Goal: Task Accomplishment & Management: Use online tool/utility

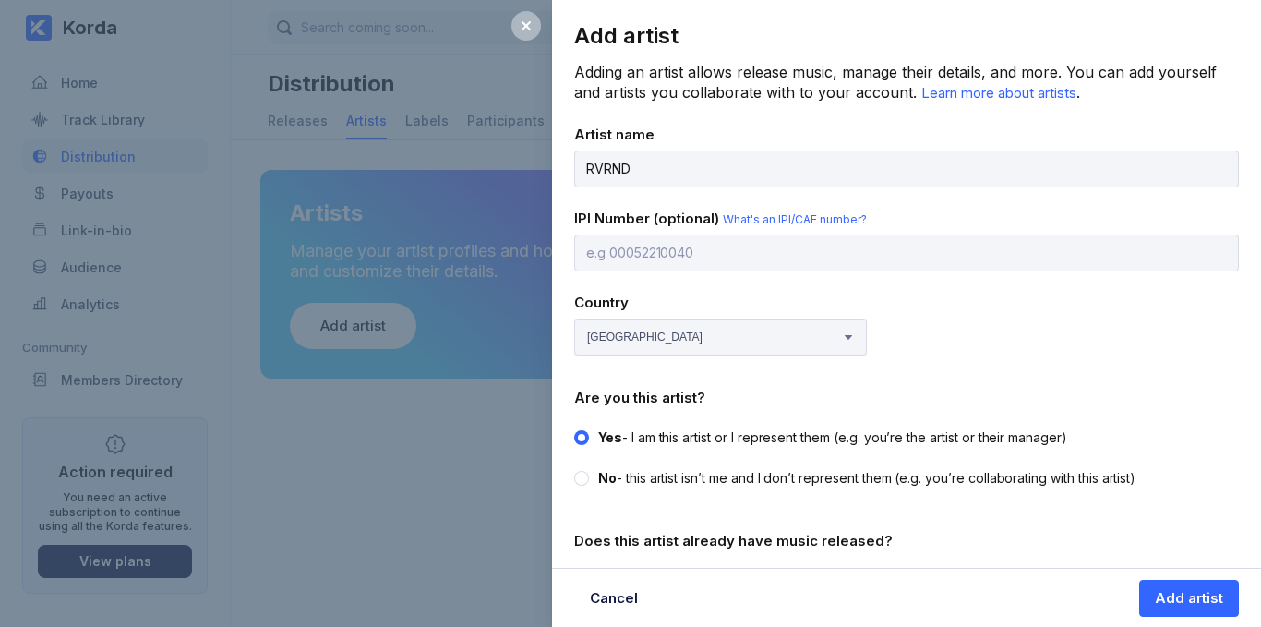
select select "ZW"
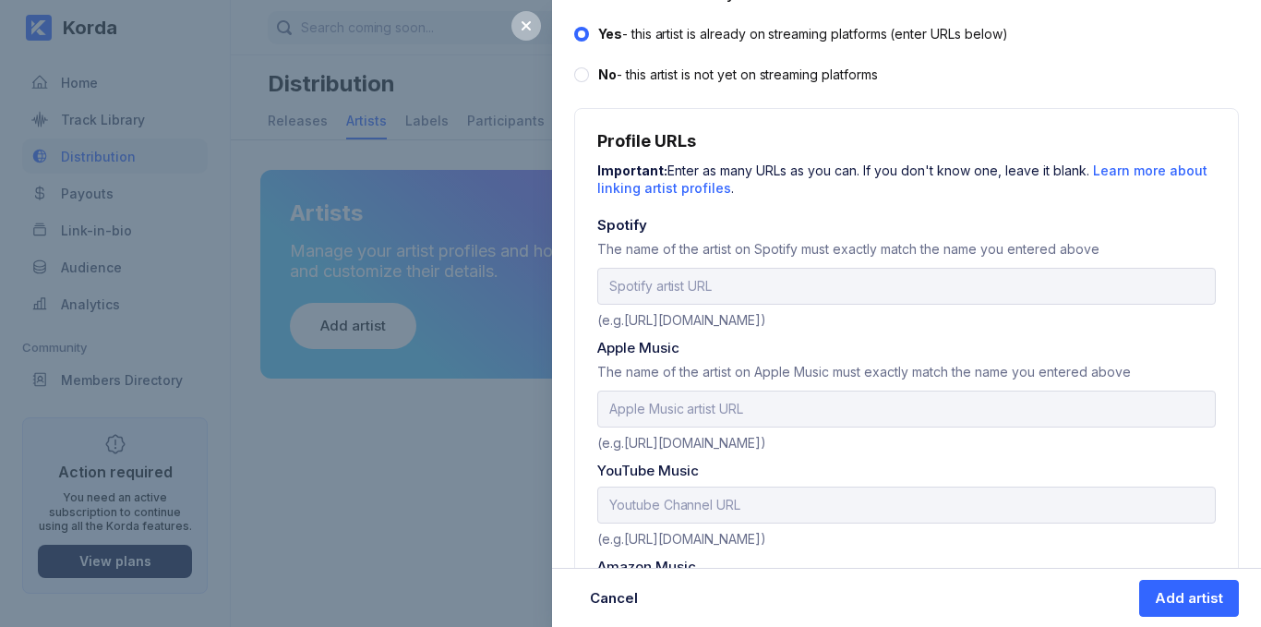
scroll to position [554, 0]
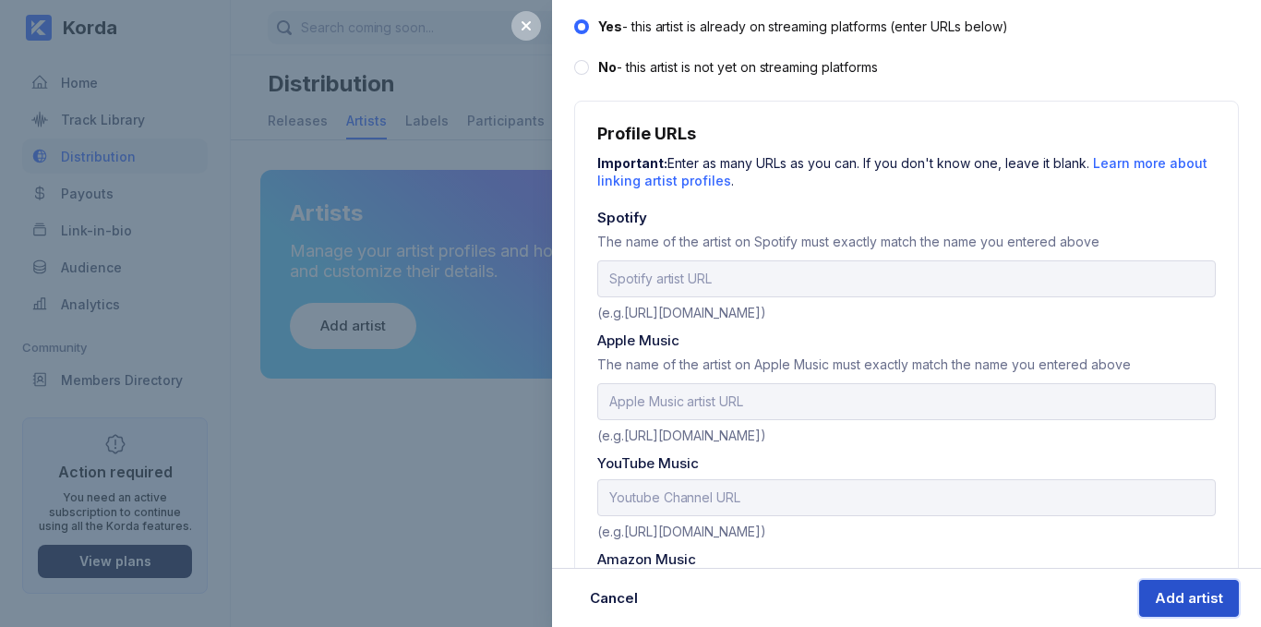
click at [1175, 596] on div "Add artist" at bounding box center [1189, 598] width 68 height 18
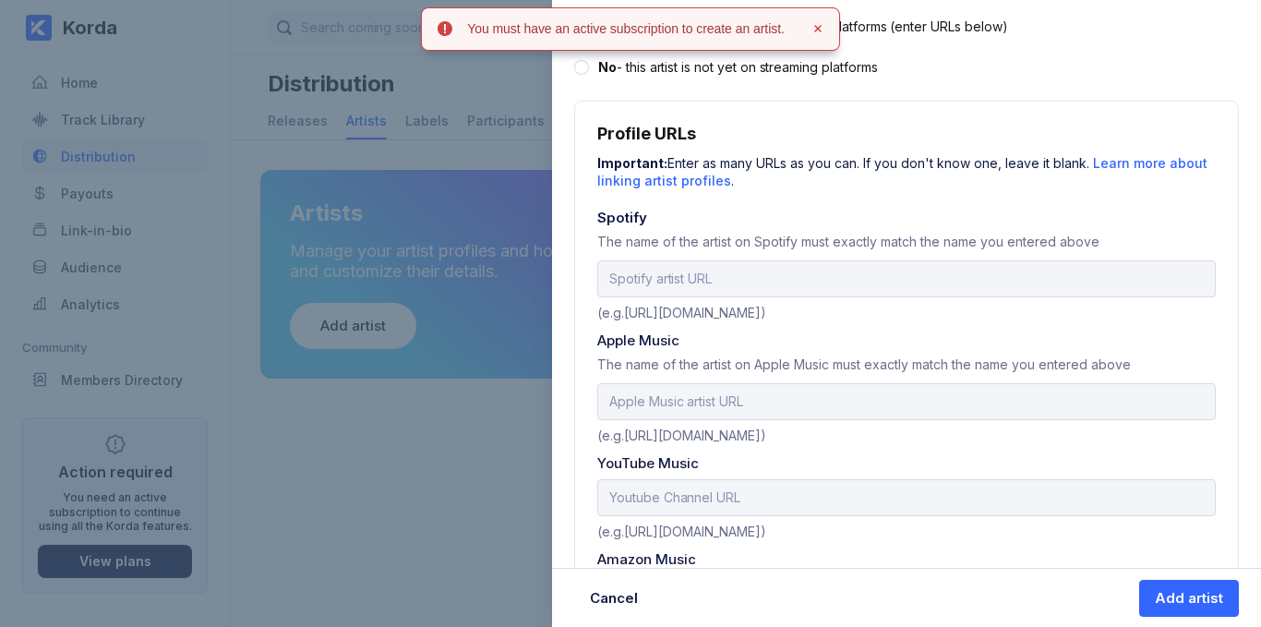
click at [521, 32] on h4 "You must have an active subscription to create an artist." at bounding box center [626, 28] width 318 height 13
click at [493, 132] on div "Add artist Adding an artist allows release music, manage their details, and mor…" at bounding box center [630, 313] width 1261 height 627
click at [1191, 585] on button "Add artist" at bounding box center [1190, 598] width 100 height 37
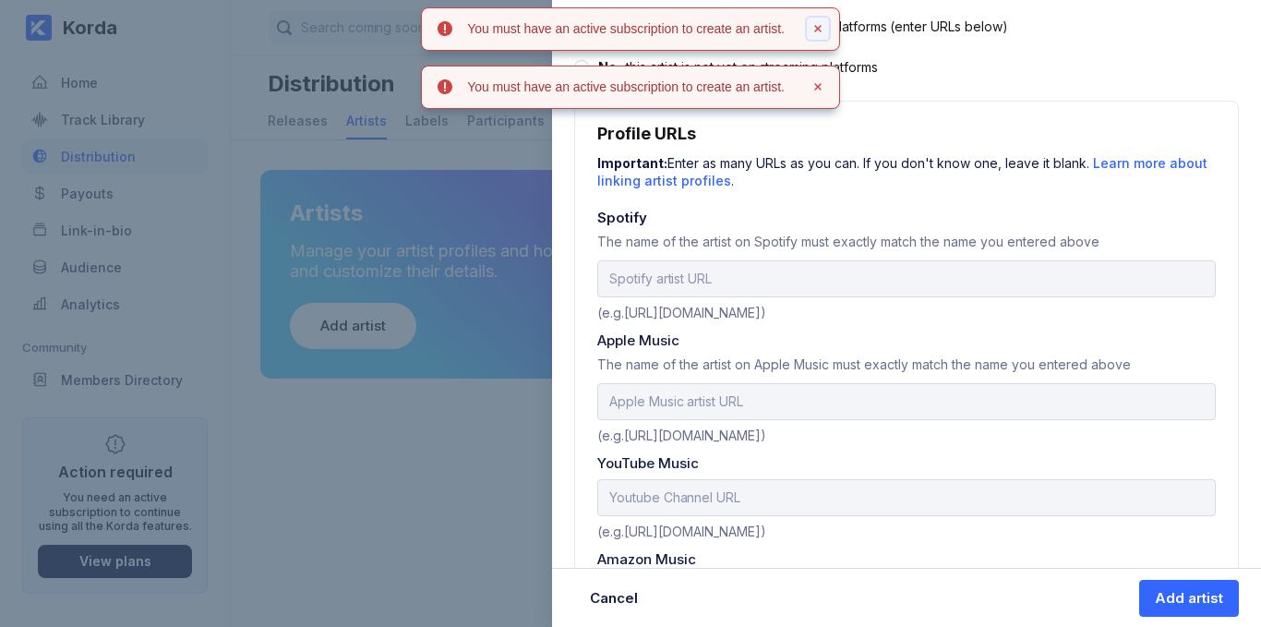
click at [822, 27] on icon at bounding box center [817, 28] width 7 height 7
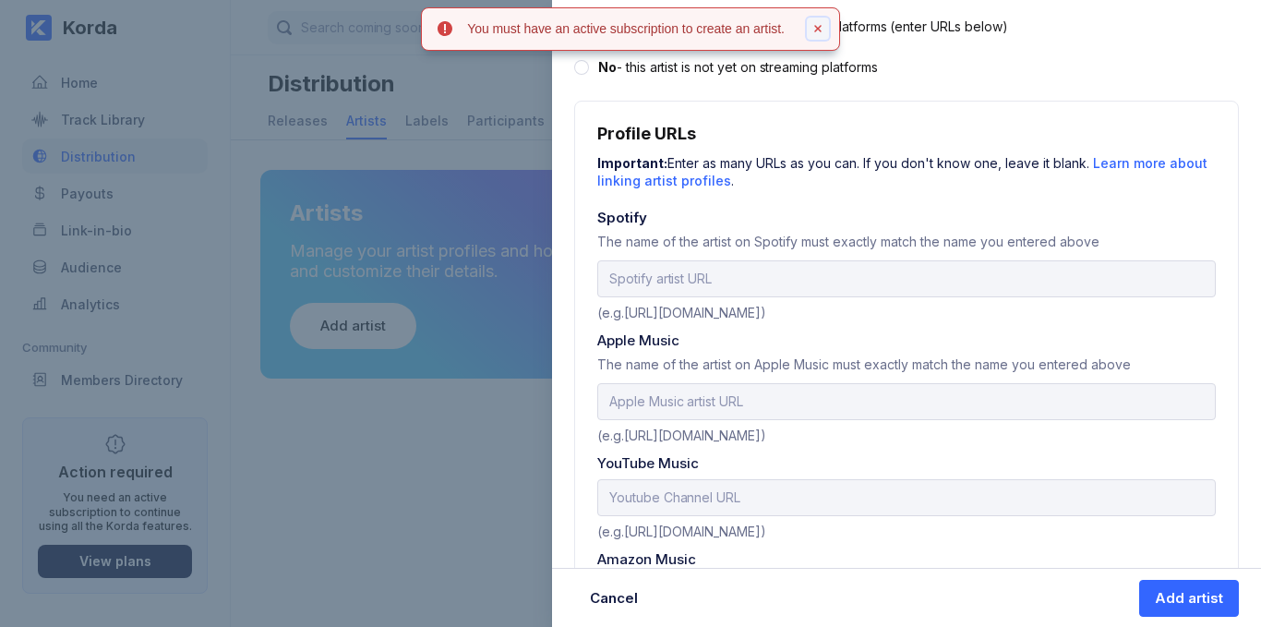
click at [829, 35] on button at bounding box center [818, 29] width 22 height 22
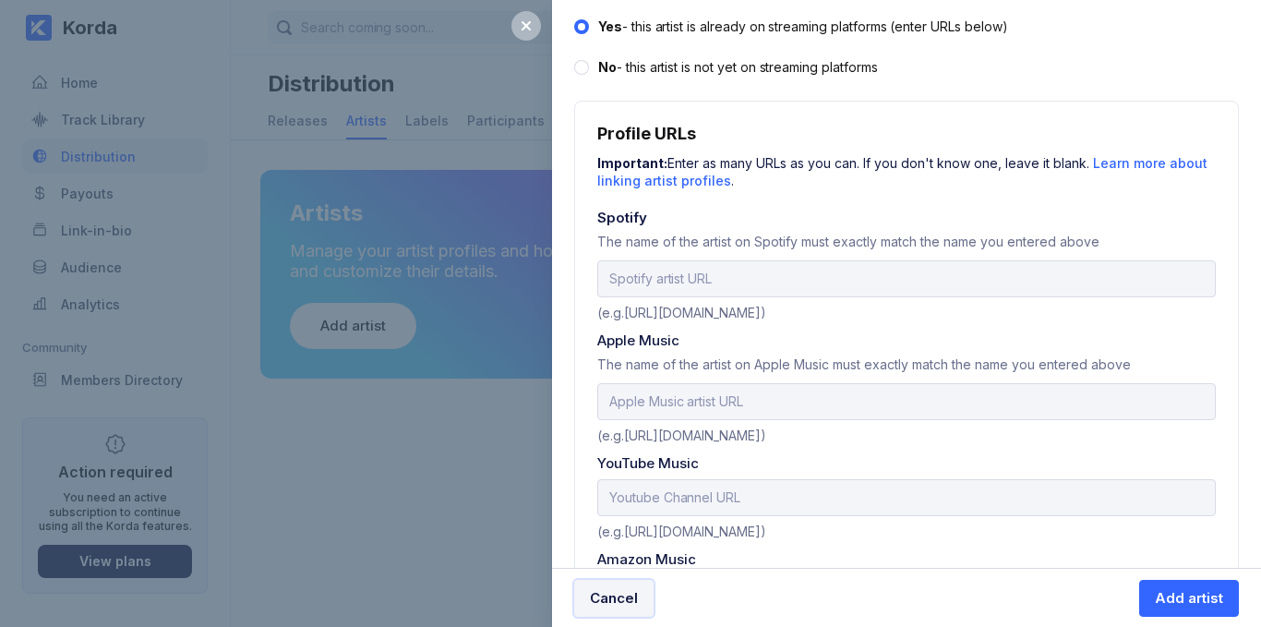
click at [641, 597] on button "Cancel" at bounding box center [613, 598] width 79 height 37
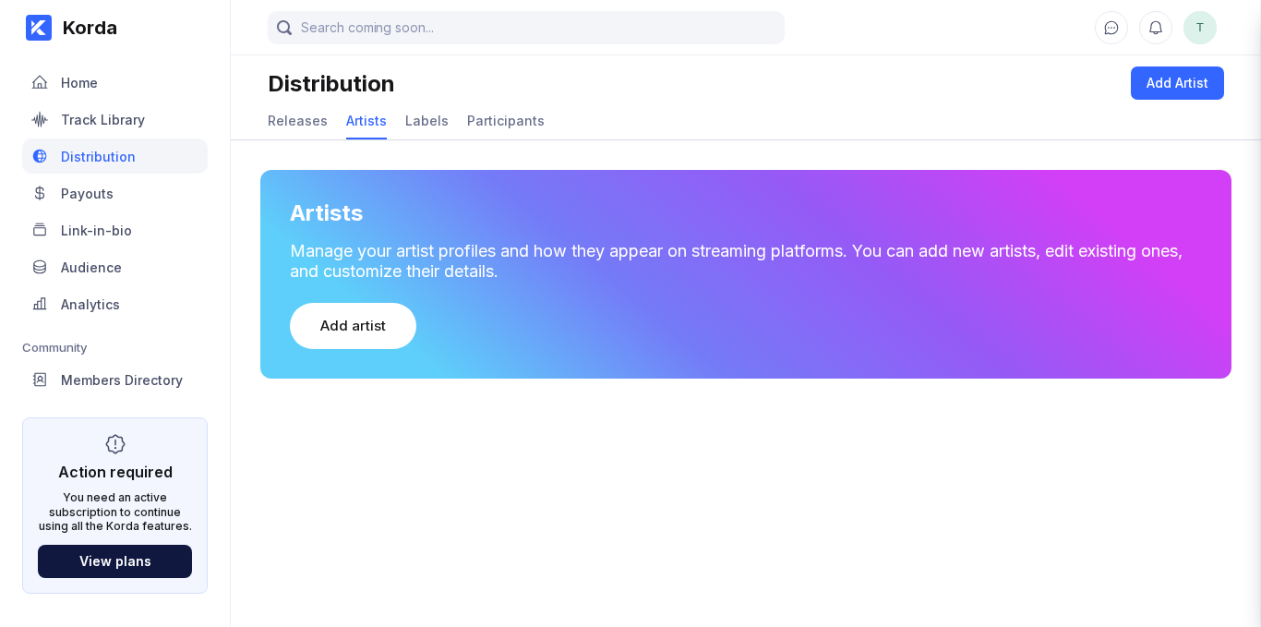
scroll to position [0, 0]
click at [408, 116] on div "Labels" at bounding box center [426, 121] width 43 height 16
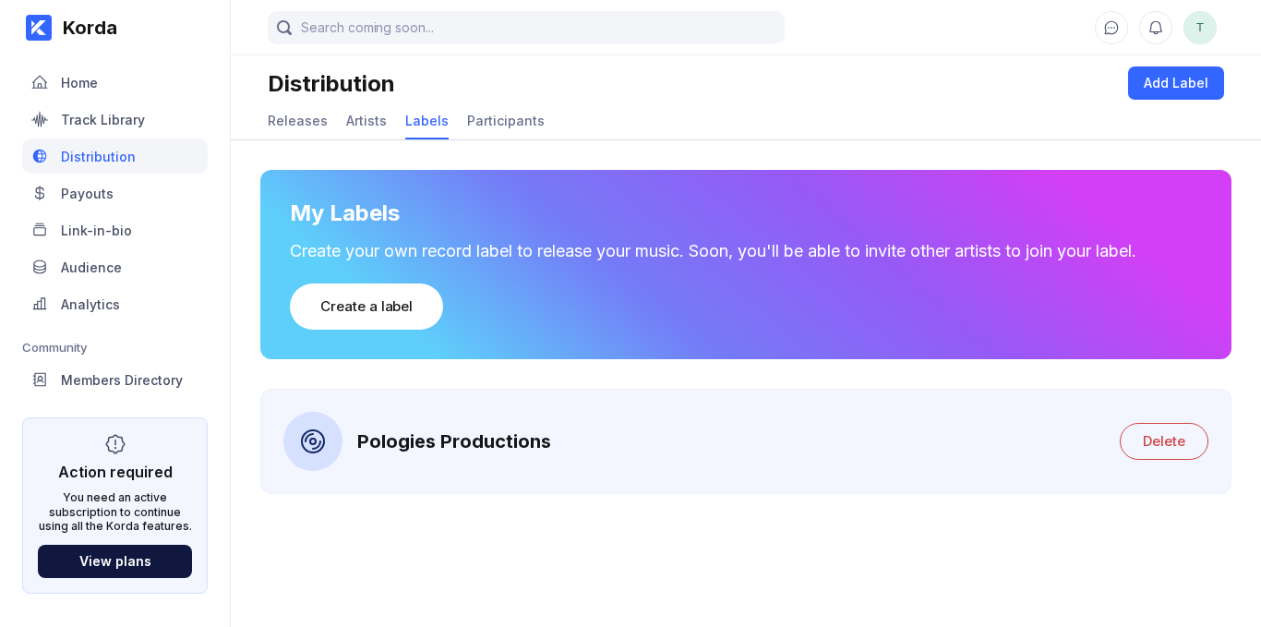
click at [322, 456] on div at bounding box center [312, 441] width 59 height 59
click at [287, 120] on div "Releases" at bounding box center [298, 121] width 60 height 16
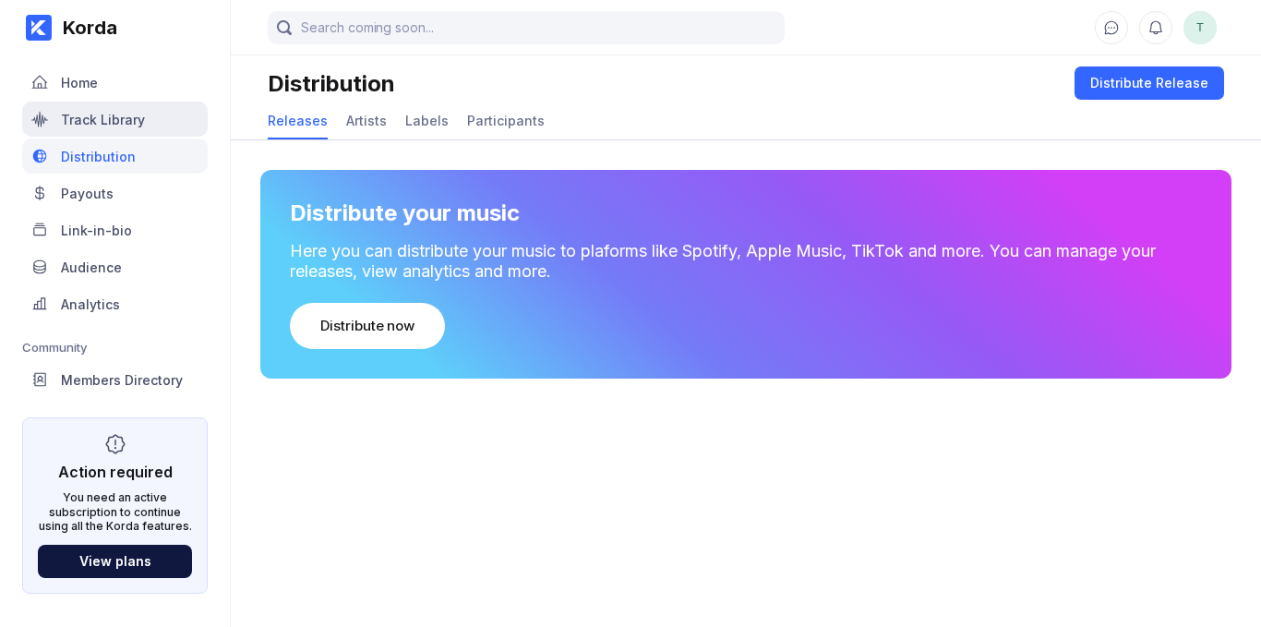
click at [117, 120] on div "Track Library" at bounding box center [103, 120] width 84 height 16
